Goal: Information Seeking & Learning: Learn about a topic

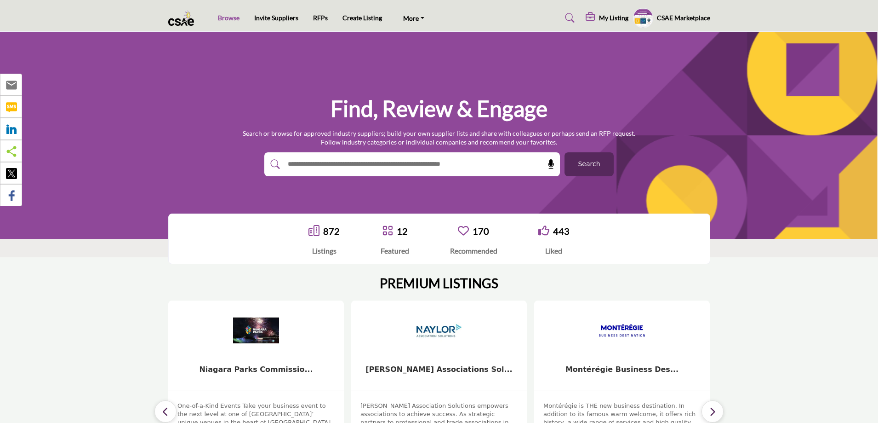
click at [229, 19] on link "Browse" at bounding box center [229, 18] width 22 height 8
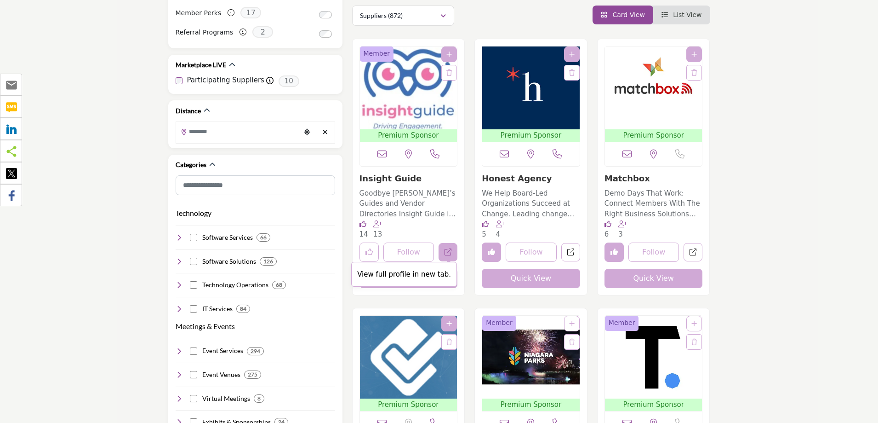
scroll to position [184, 0]
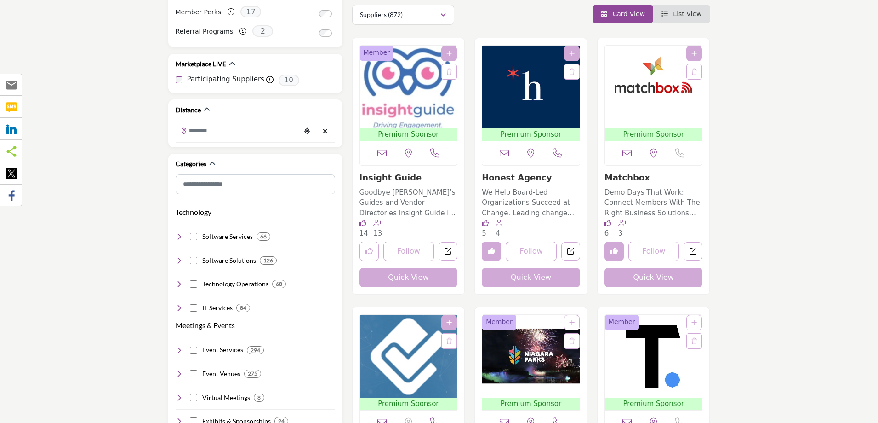
click at [399, 178] on link "Insight Guide" at bounding box center [391, 177] width 63 height 10
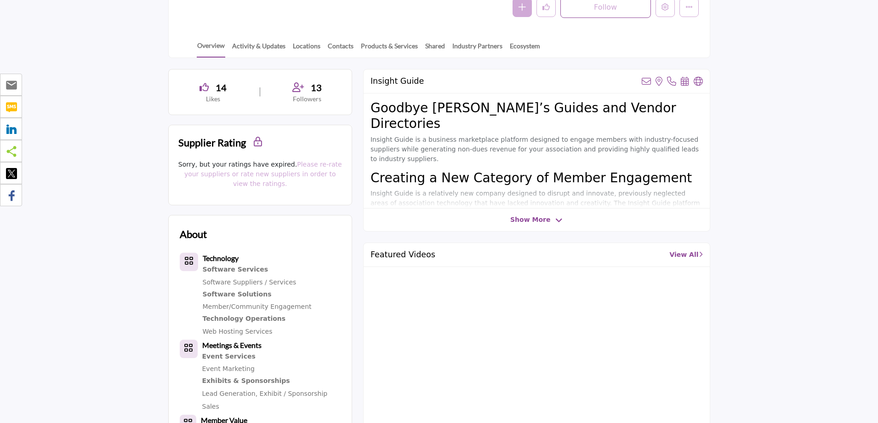
scroll to position [138, 0]
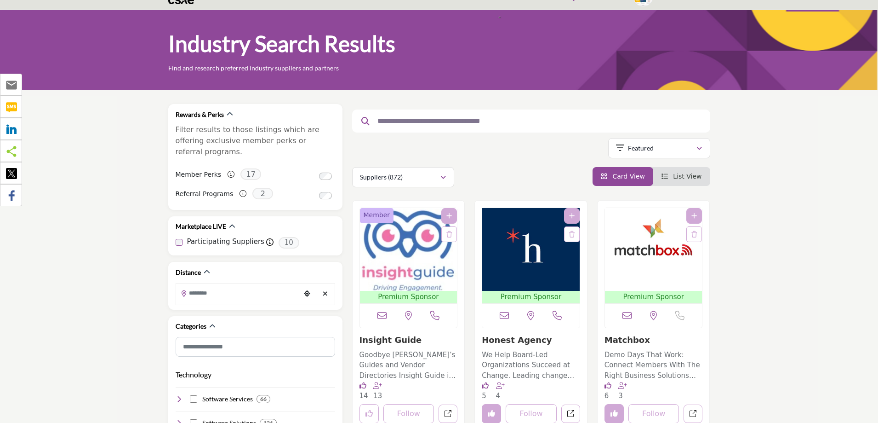
scroll to position [184, 0]
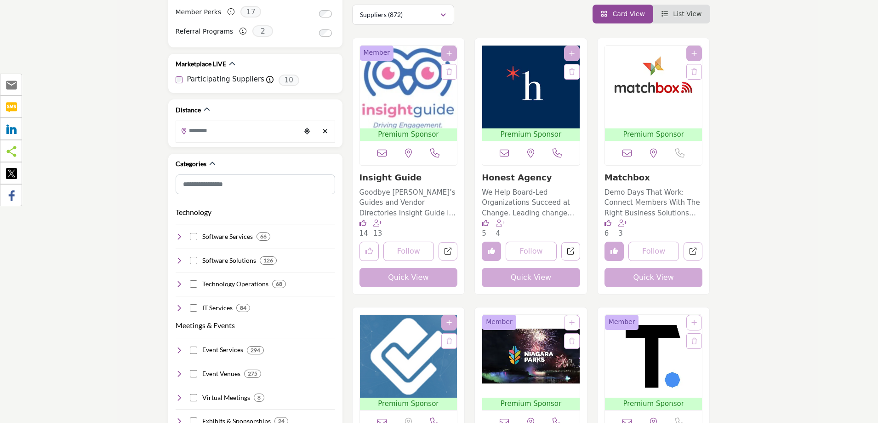
click at [392, 180] on link "Insight Guide" at bounding box center [391, 177] width 63 height 10
